Goal: Information Seeking & Learning: Stay updated

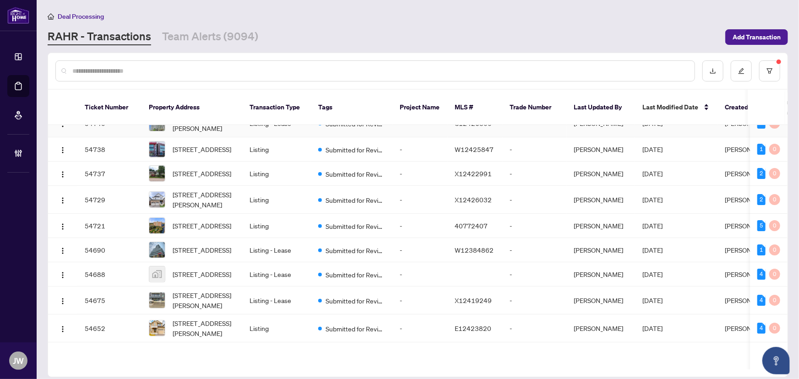
scroll to position [41, 0]
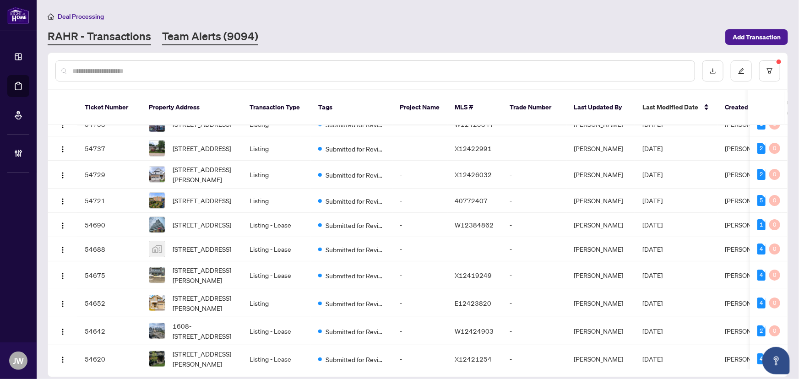
click at [180, 34] on link "Team Alerts (9094)" at bounding box center [210, 37] width 96 height 16
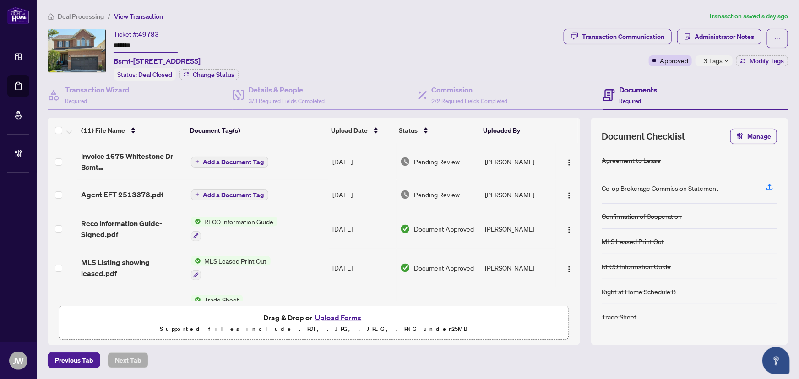
click at [89, 15] on span "Deal Processing" at bounding box center [81, 16] width 46 height 8
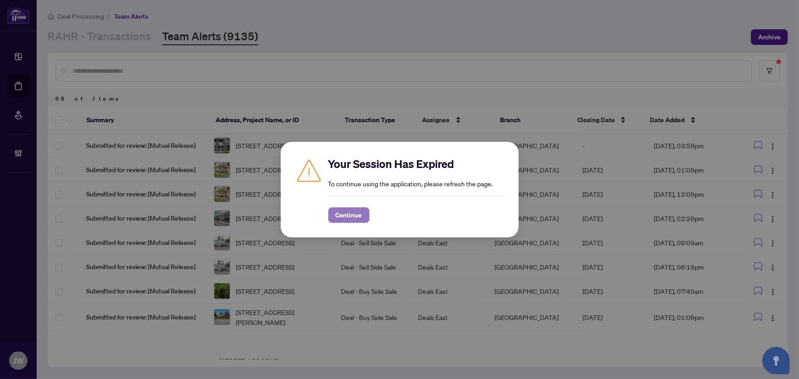
click at [357, 215] on span "Continue" at bounding box center [349, 215] width 27 height 15
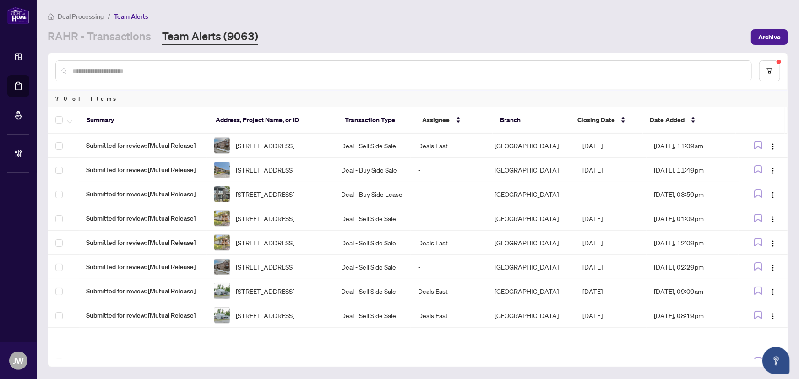
click at [799, 76] on html "Dashboard Deal Processing Mortgage Referrals Brokerage Management JW Jeneel Wal…" at bounding box center [399, 189] width 799 height 379
click at [125, 33] on link "RAHR - Transactions" at bounding box center [100, 37] width 104 height 16
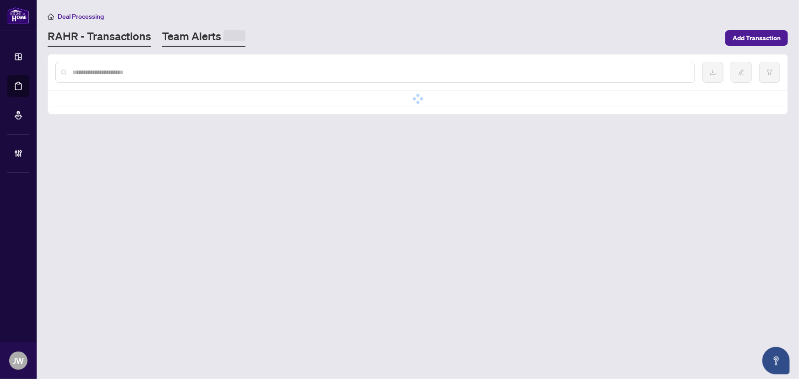
click at [229, 38] on span at bounding box center [235, 35] width 22 height 11
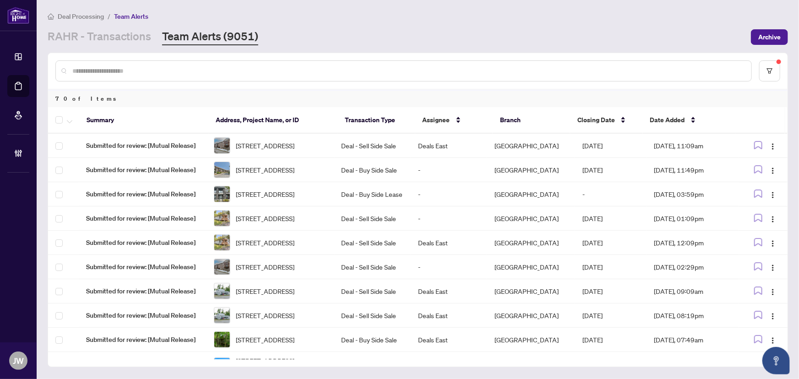
click at [775, 82] on div at bounding box center [418, 71] width 740 height 36
click at [774, 74] on button "button" at bounding box center [769, 70] width 21 height 21
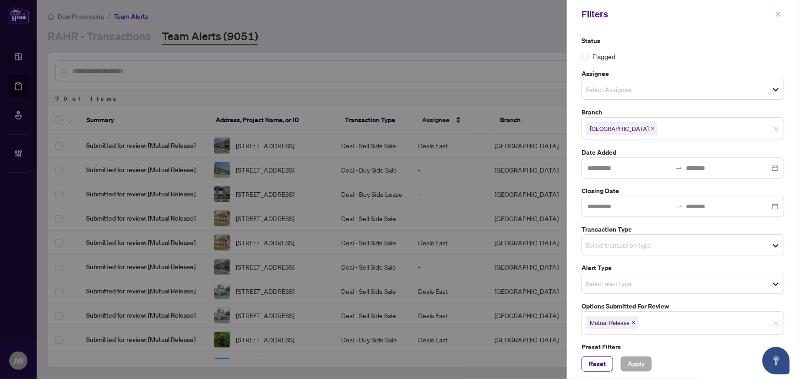
click at [779, 16] on icon "close" at bounding box center [779, 14] width 6 height 6
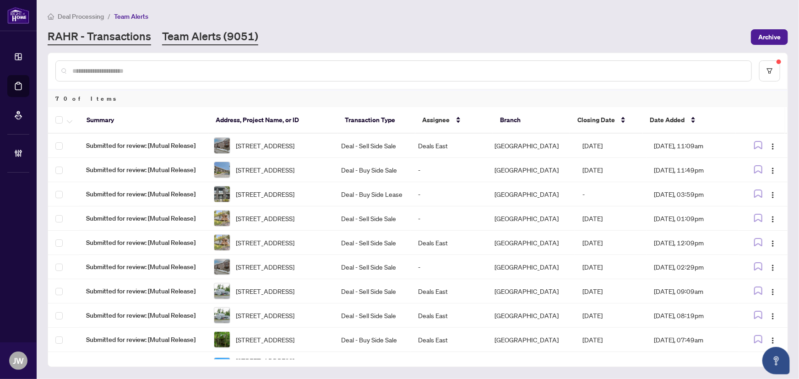
click at [99, 40] on link "RAHR - Transactions" at bounding box center [100, 37] width 104 height 16
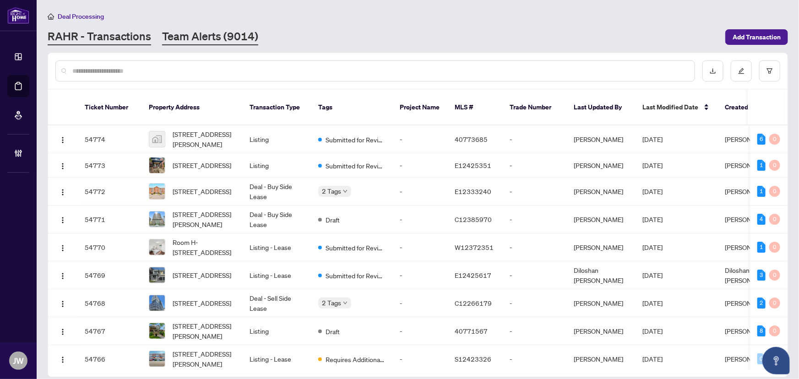
click at [197, 38] on link "Team Alerts (9014)" at bounding box center [210, 37] width 96 height 16
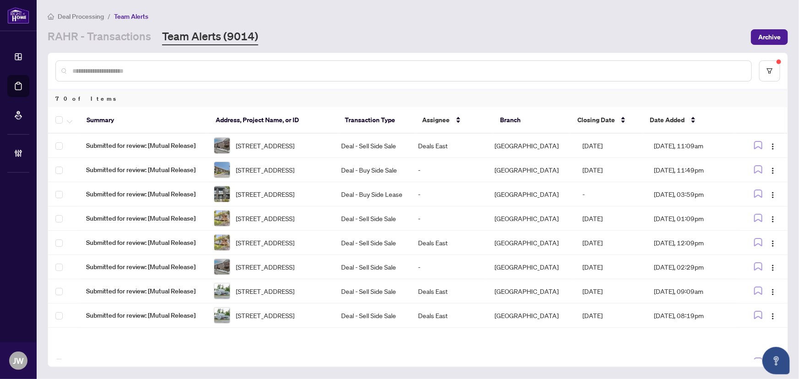
click at [85, 47] on main "Deal Processing / Team Alerts RAHR - Transactions Team Alerts (9014) Archive 70…" at bounding box center [418, 189] width 763 height 379
click at [100, 38] on link "RAHR - Transactions" at bounding box center [100, 37] width 104 height 16
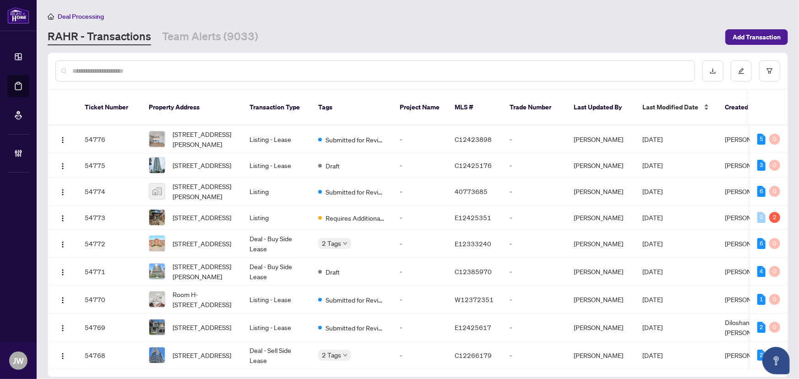
click at [685, 102] on div "Last Modified Date" at bounding box center [677, 107] width 68 height 10
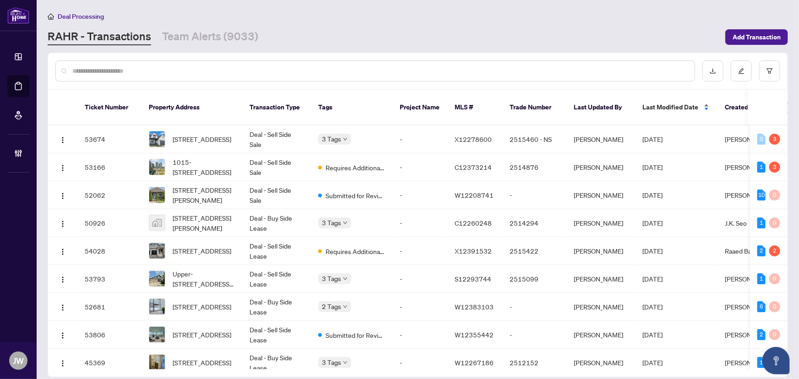
click at [701, 102] on div "Last Modified Date" at bounding box center [677, 107] width 68 height 10
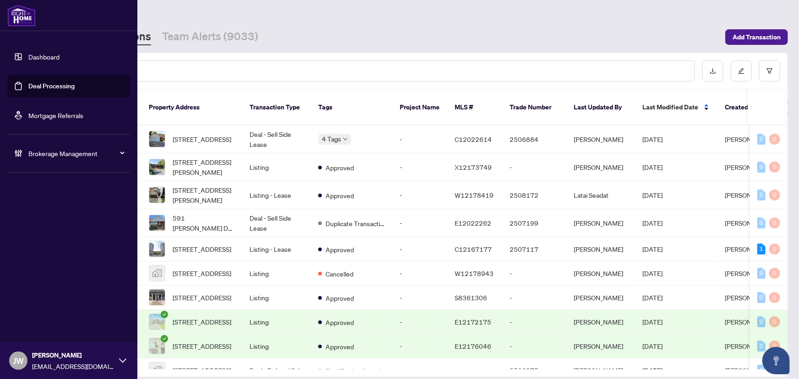
click at [48, 60] on link "Dashboard" at bounding box center [43, 57] width 31 height 8
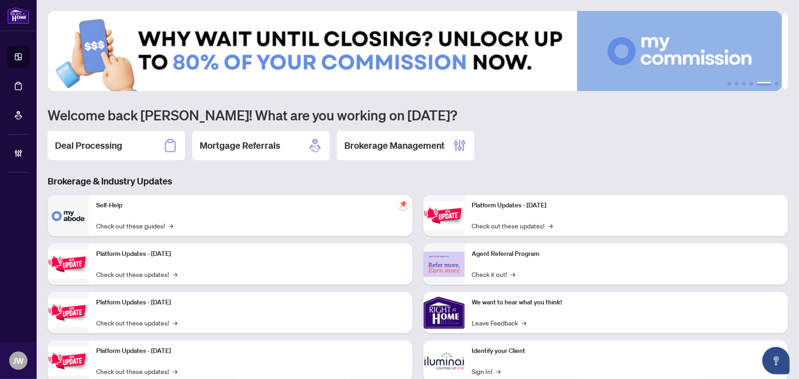
drag, startPoint x: 752, startPoint y: 86, endPoint x: 741, endPoint y: 87, distance: 10.6
click at [741, 87] on img at bounding box center [415, 51] width 735 height 80
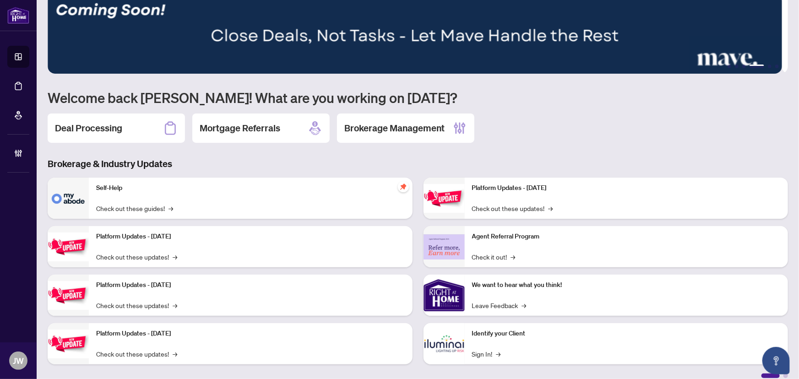
scroll to position [27, 0]
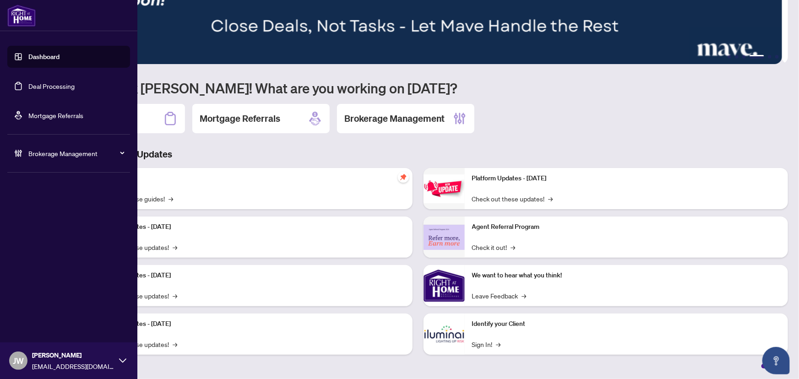
click at [33, 82] on link "Deal Processing" at bounding box center [51, 86] width 46 height 8
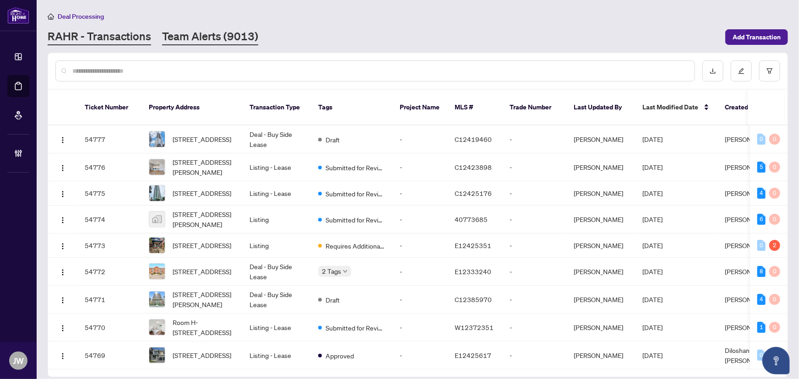
click at [176, 40] on link "Team Alerts (9013)" at bounding box center [210, 37] width 96 height 16
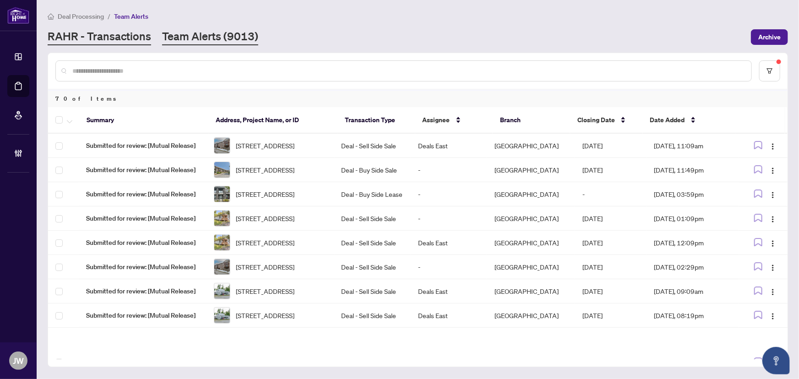
click at [140, 36] on link "RAHR - Transactions" at bounding box center [100, 37] width 104 height 16
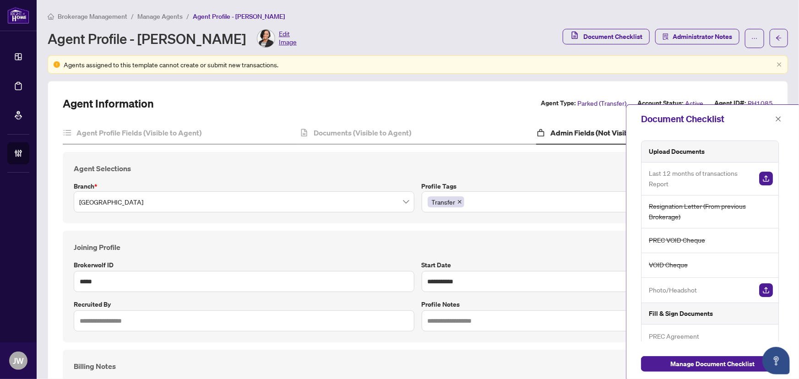
click at [155, 16] on span "Manage Agents" at bounding box center [159, 16] width 45 height 8
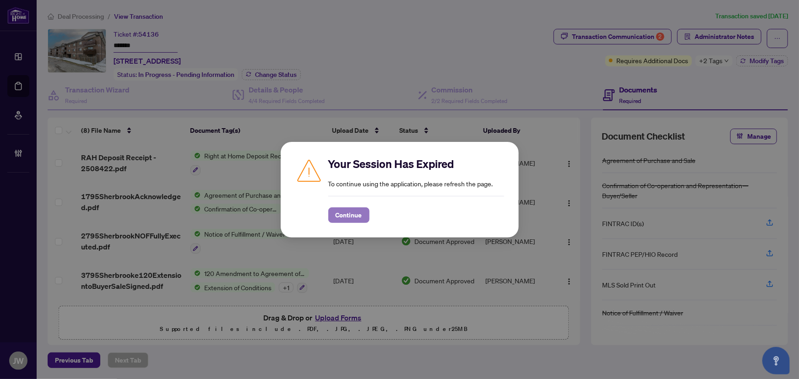
click at [348, 218] on span "Continue" at bounding box center [349, 215] width 27 height 15
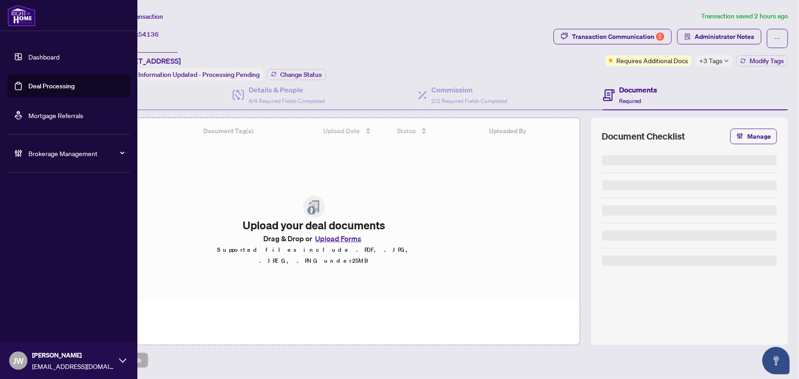
click at [44, 55] on link "Dashboard" at bounding box center [43, 57] width 31 height 8
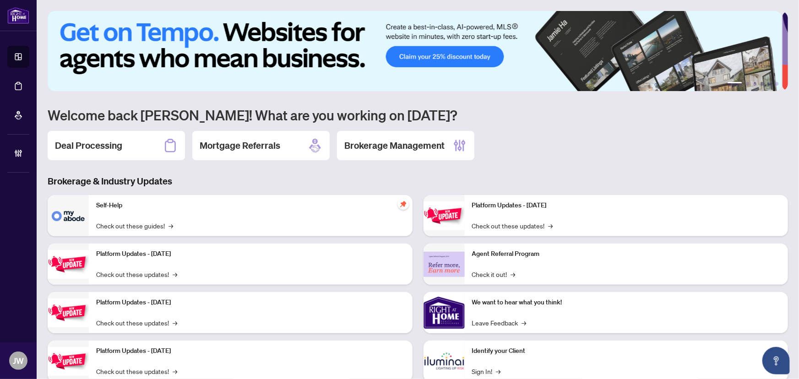
scroll to position [27, 0]
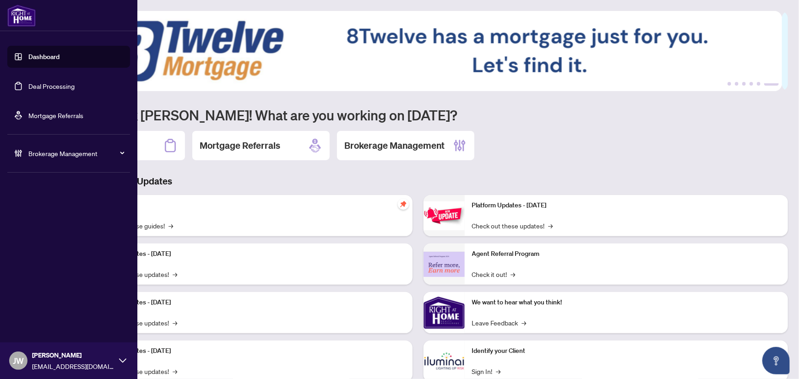
scroll to position [27, 0]
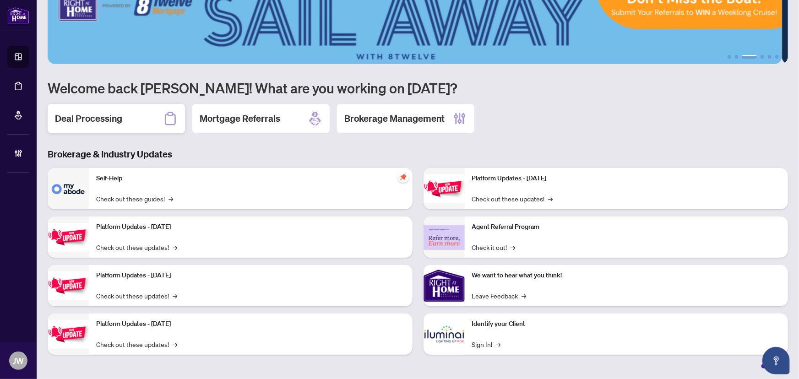
click at [123, 122] on div "Deal Processing" at bounding box center [116, 118] width 137 height 29
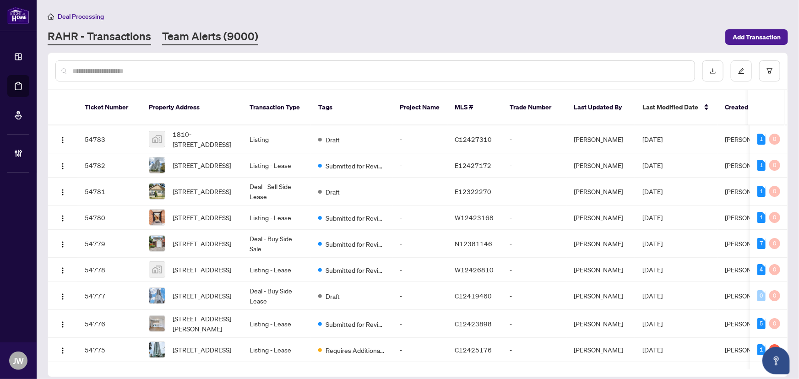
click at [227, 38] on link "Team Alerts (9000)" at bounding box center [210, 37] width 96 height 16
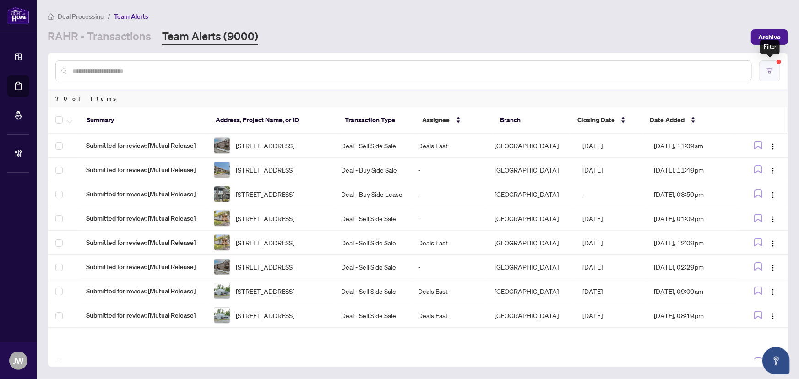
click at [772, 64] on button "button" at bounding box center [769, 70] width 21 height 21
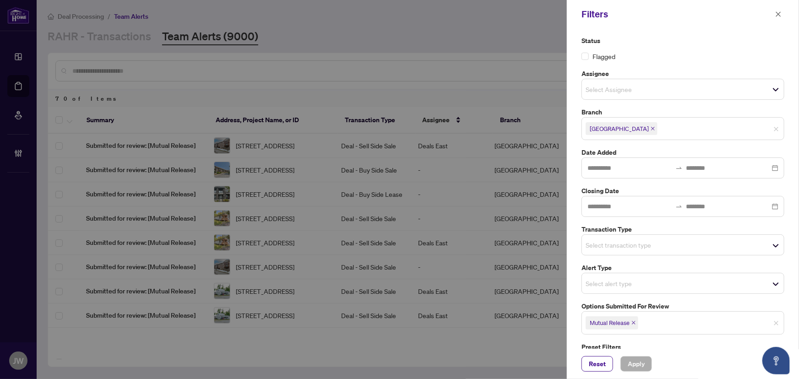
click at [636, 321] on icon "close" at bounding box center [634, 323] width 5 height 5
click at [626, 367] on button "Apply" at bounding box center [637, 364] width 32 height 16
